Goal: Find specific page/section: Find specific page/section

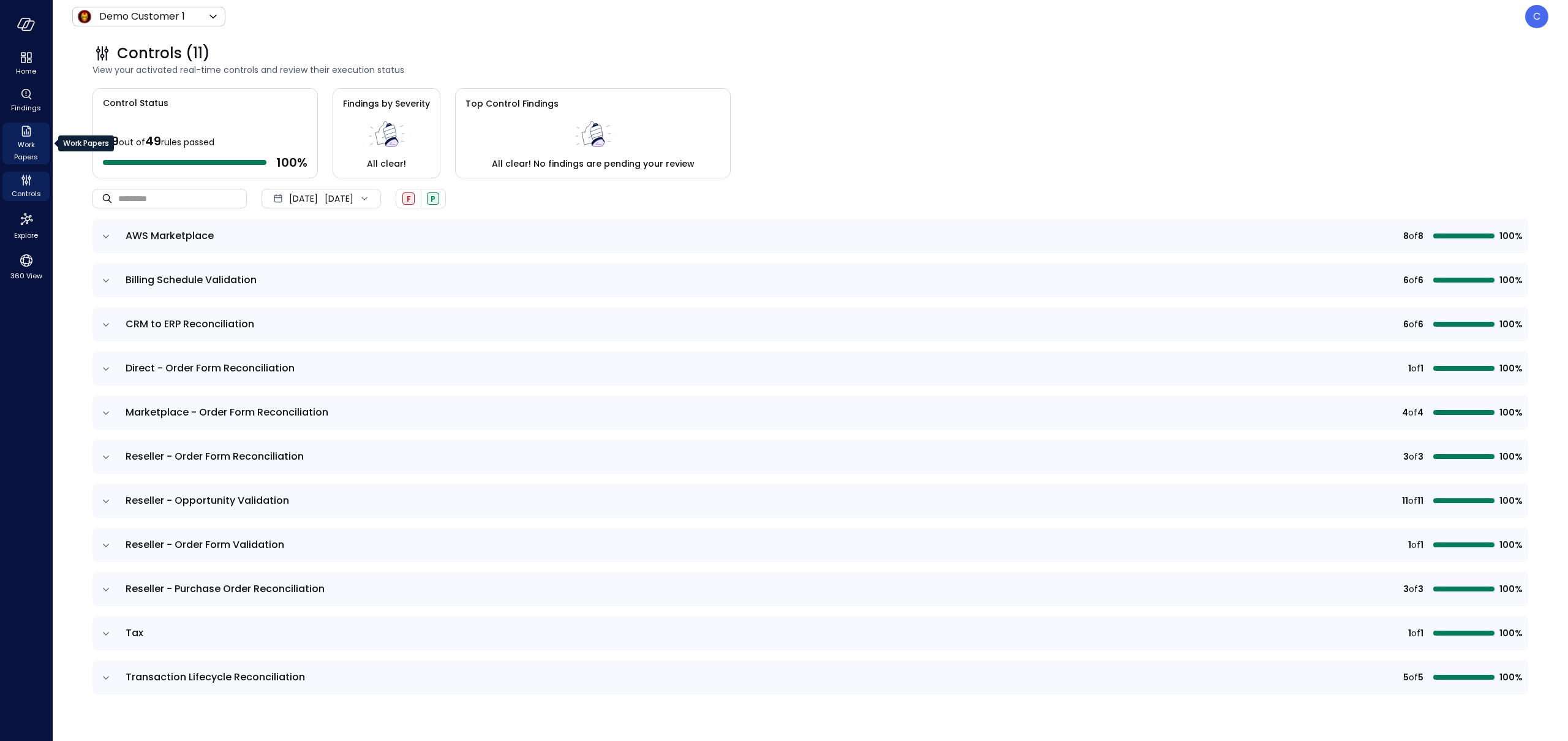
click at [21, 150] on span "Work Papers" at bounding box center [26, 150] width 37 height 24
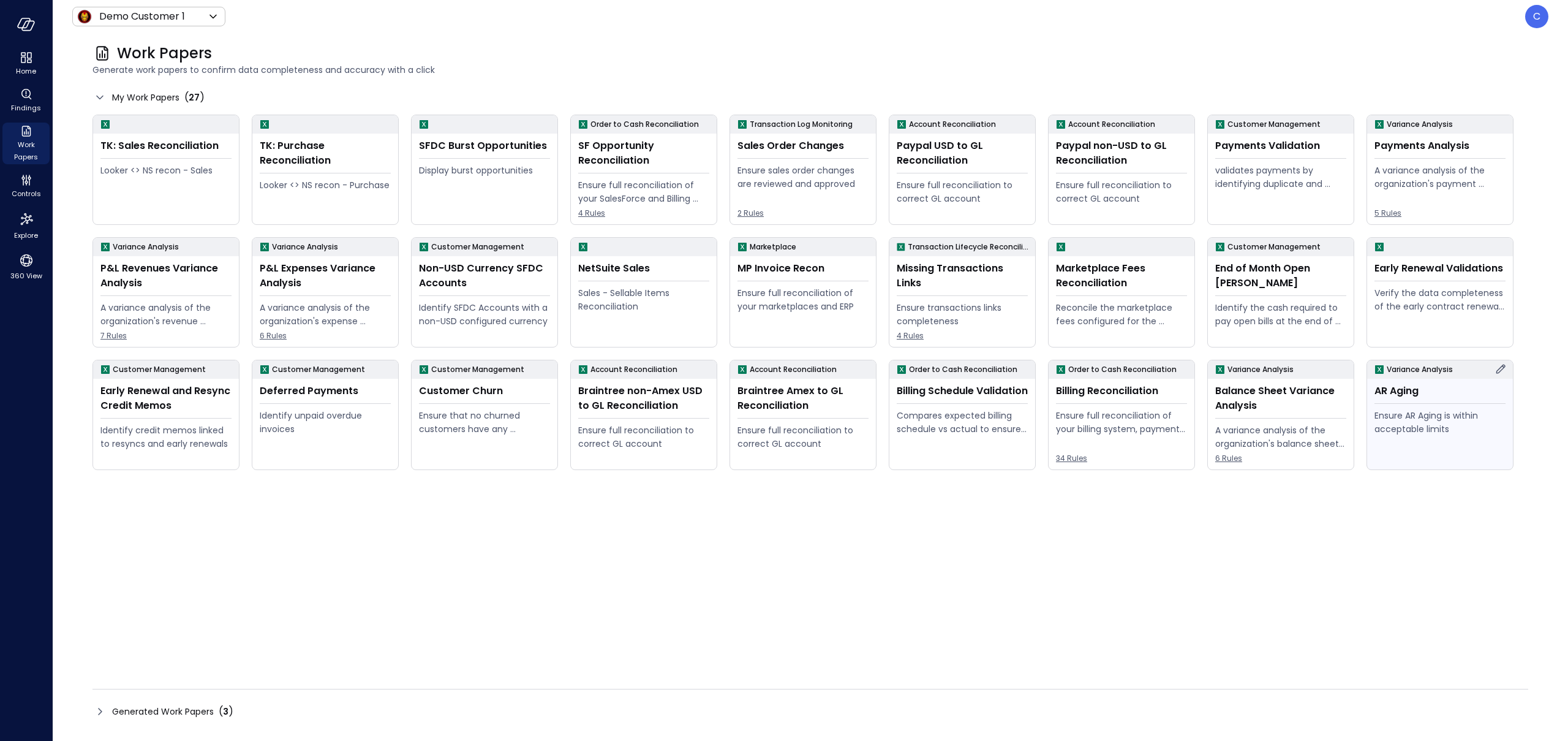
click at [1441, 391] on div "AR Aging" at bounding box center [1440, 391] width 131 height 15
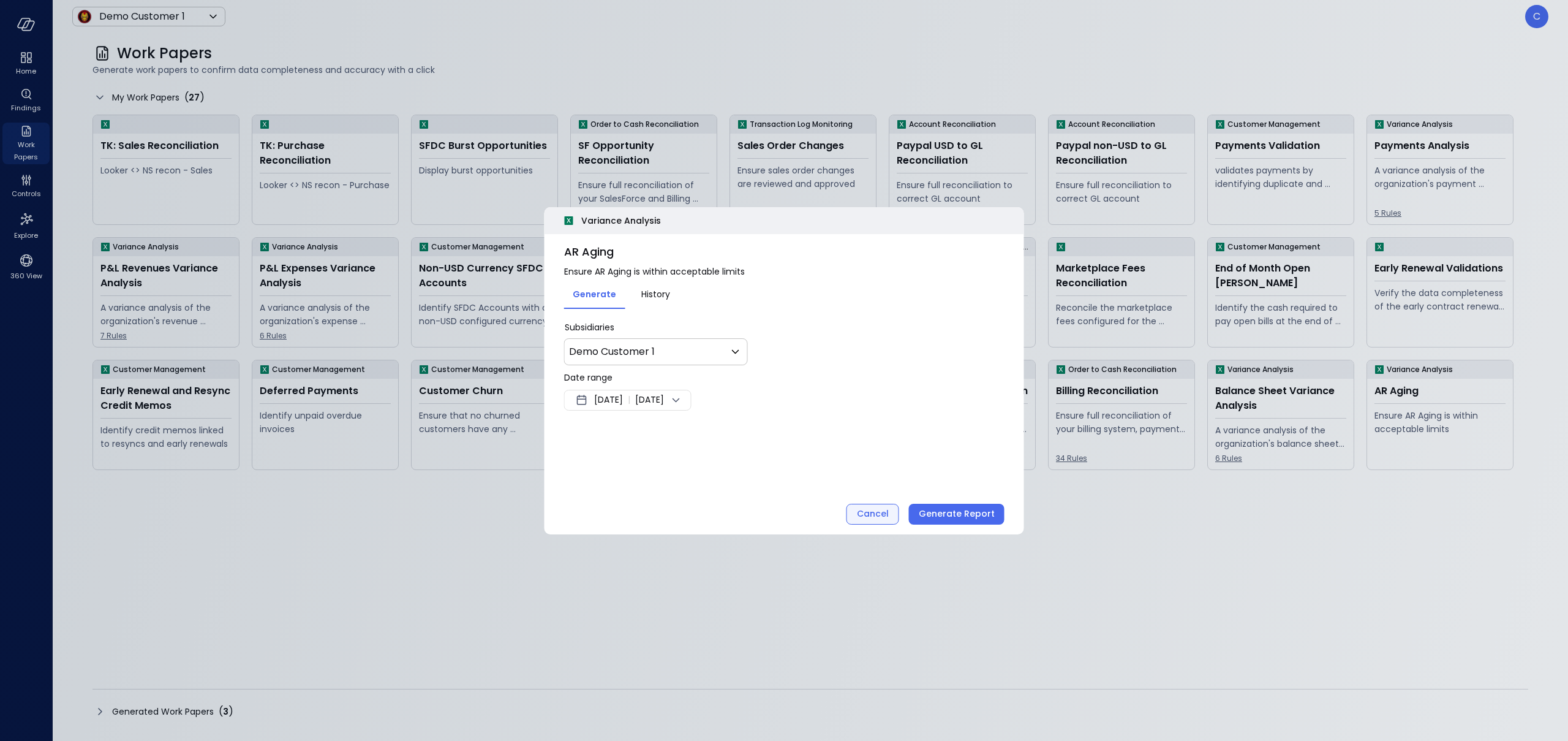
click at [886, 519] on div "Cancel" at bounding box center [872, 513] width 32 height 15
